Goal: Information Seeking & Learning: Learn about a topic

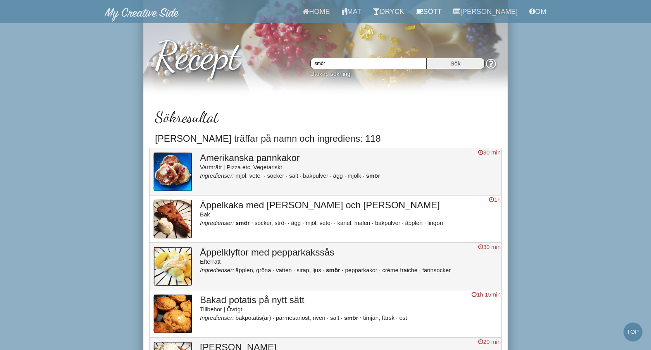
click at [286, 158] on h3 "Amerikanska pannkakor" at bounding box center [349, 158] width 298 height 10
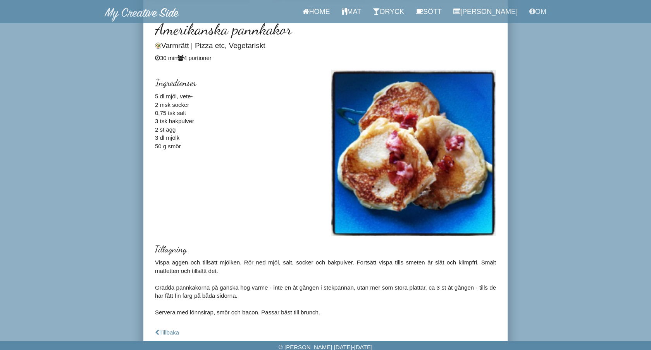
scroll to position [90, 0]
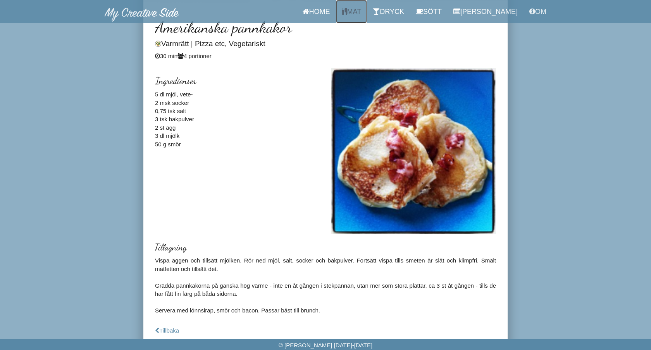
click at [361, 12] on link "Mat" at bounding box center [351, 11] width 31 height 23
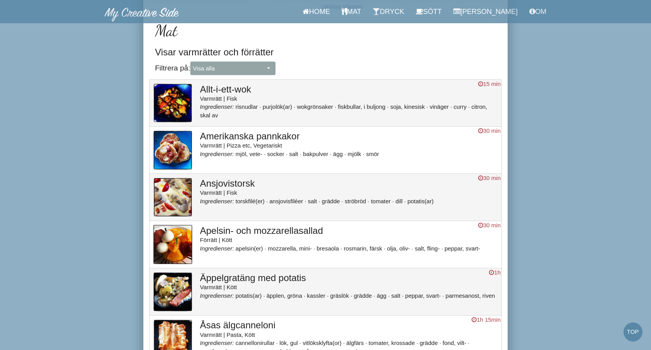
scroll to position [64, 0]
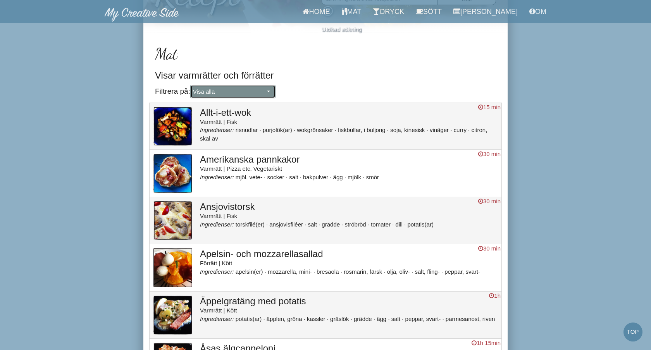
click at [240, 95] on span "Visa alla" at bounding box center [229, 92] width 72 height 8
click at [232, 115] on link "Förrätt" at bounding box center [233, 117] width 84 height 10
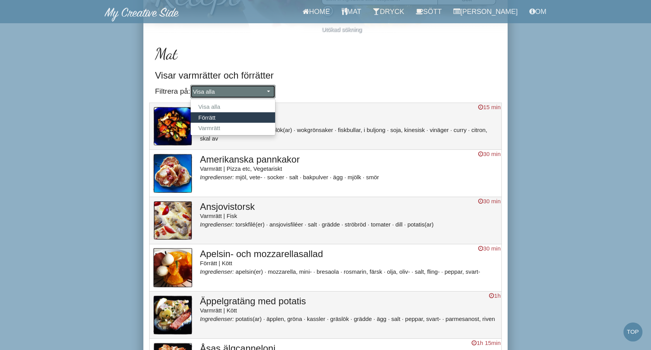
select select "Förrätt"
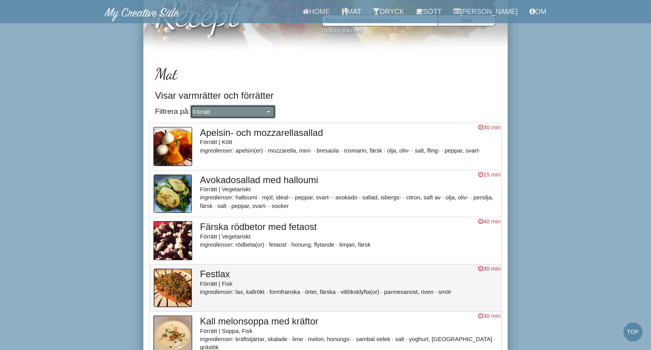
scroll to position [13, 0]
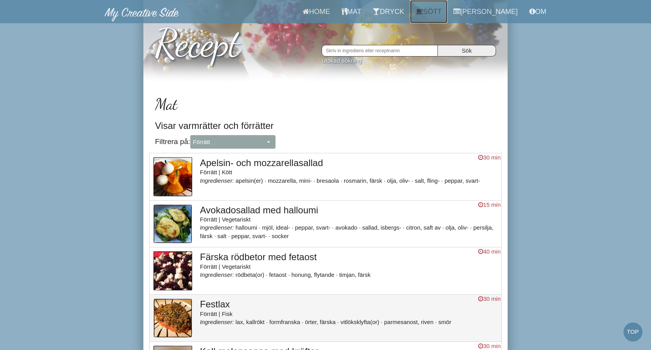
click at [443, 12] on link "Sött" at bounding box center [429, 11] width 38 height 23
